Goal: Navigation & Orientation: Go to known website

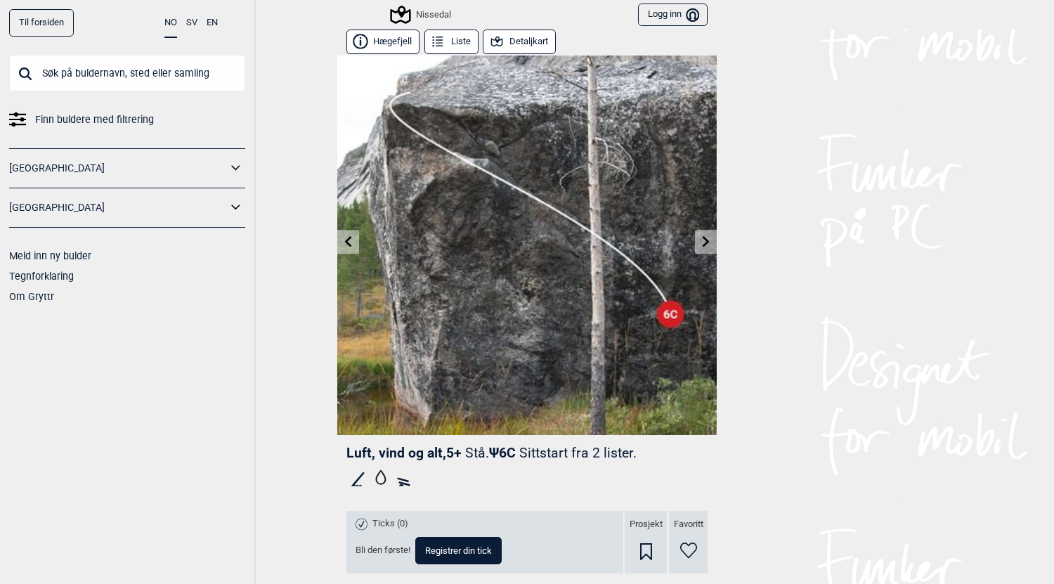
click at [231, 167] on icon at bounding box center [236, 168] width 18 height 20
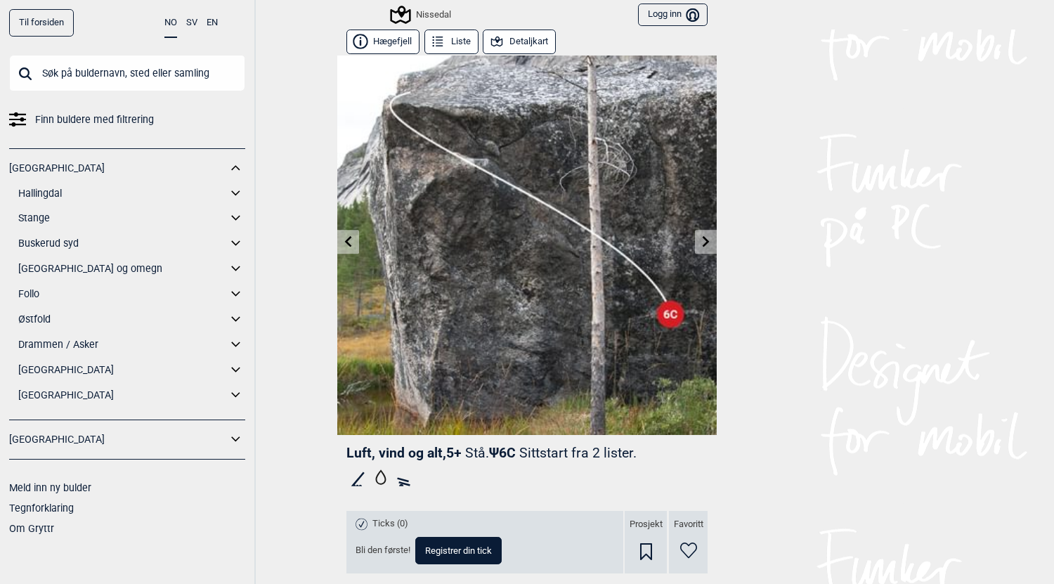
click at [63, 396] on link "[GEOGRAPHIC_DATA]" at bounding box center [122, 395] width 209 height 20
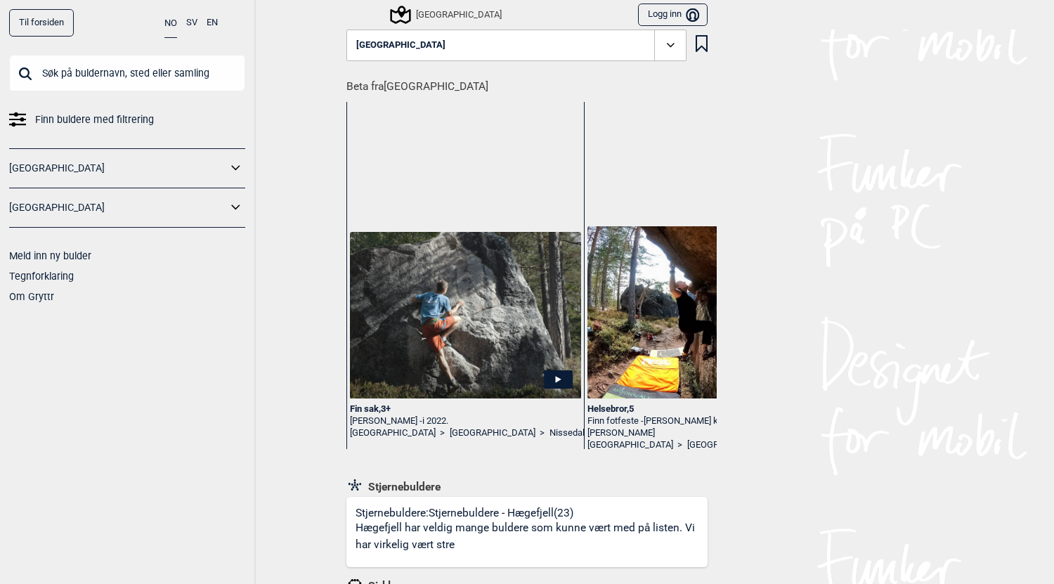
click at [64, 21] on link "Til forsiden" at bounding box center [41, 22] width 65 height 27
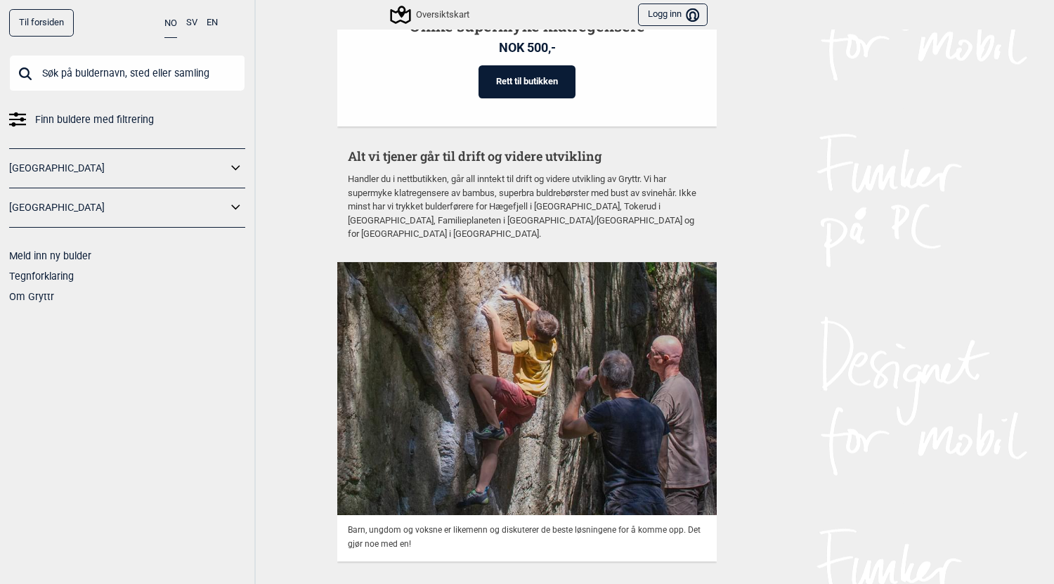
scroll to position [3602, 0]
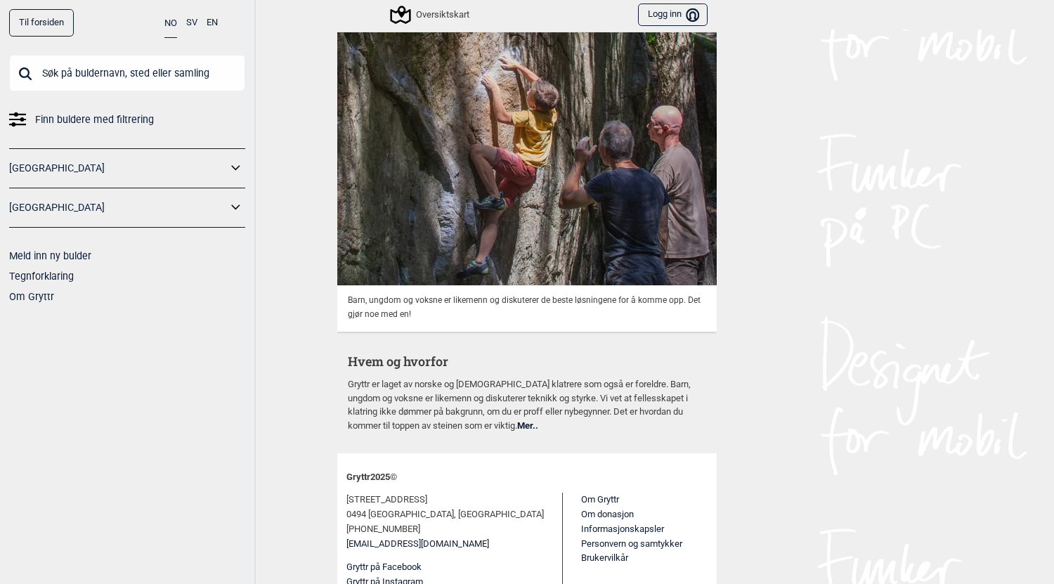
click at [517, 420] on link "Mer.." at bounding box center [527, 425] width 21 height 11
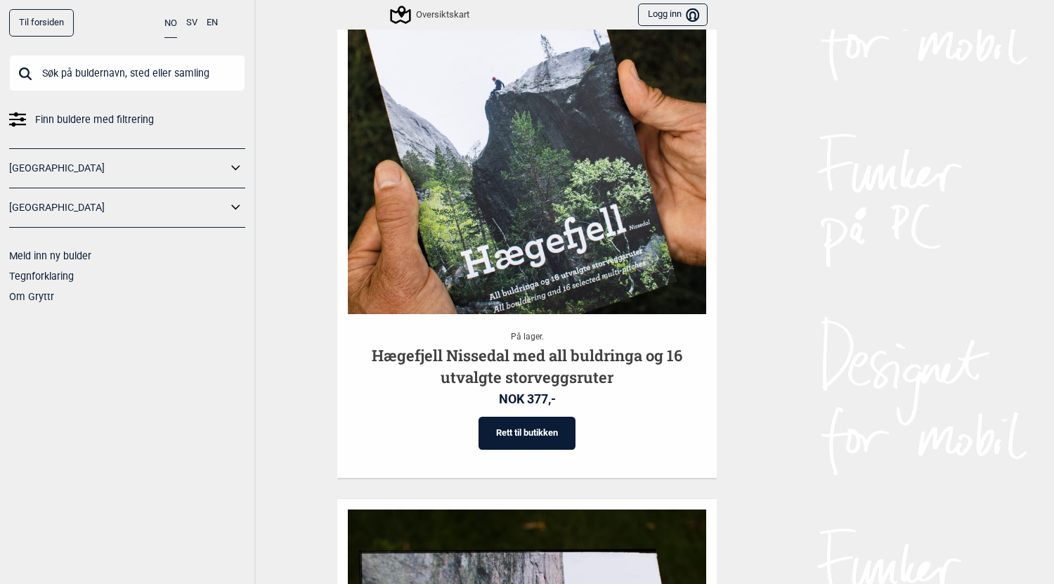
scroll to position [1729, 0]
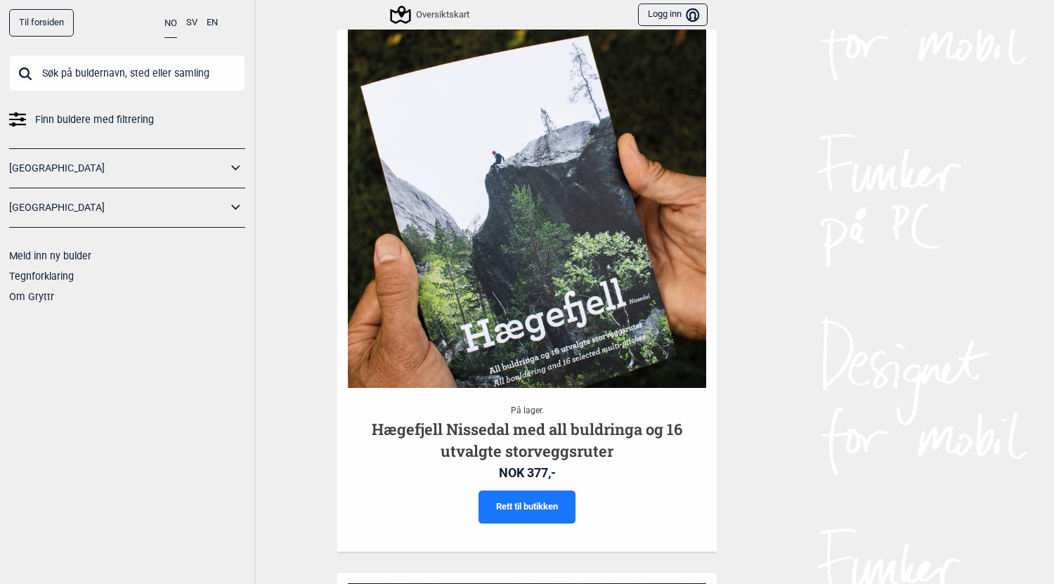
click at [530, 504] on link "Rett til butikken" at bounding box center [526, 506] width 97 height 33
